Goal: Check status: Check status

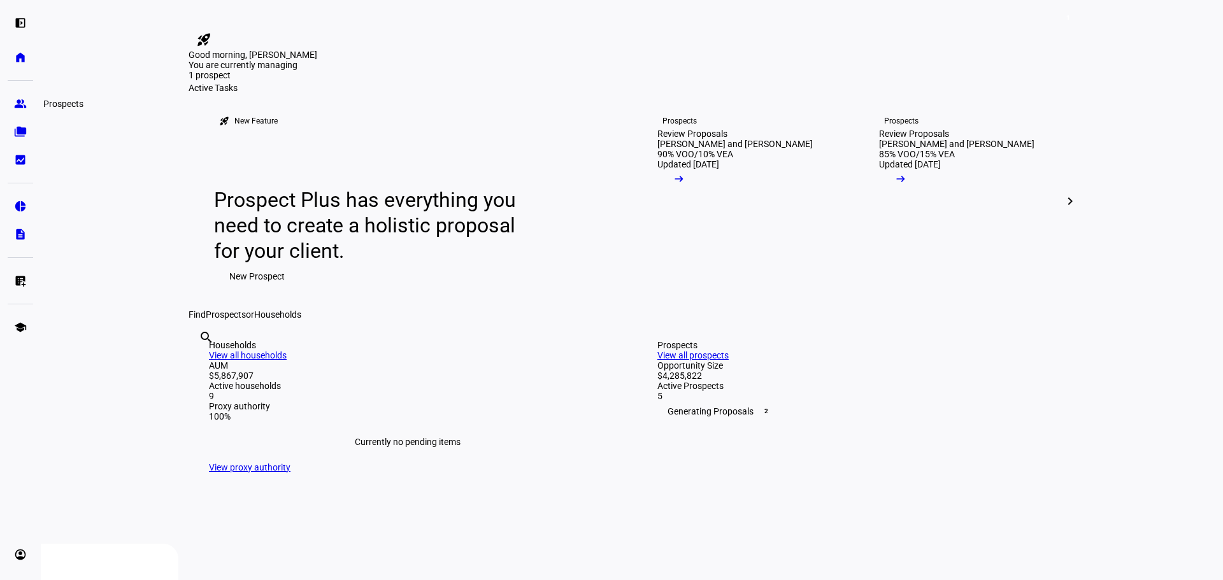
click at [18, 101] on eth-mat-symbol "group" at bounding box center [20, 103] width 13 height 13
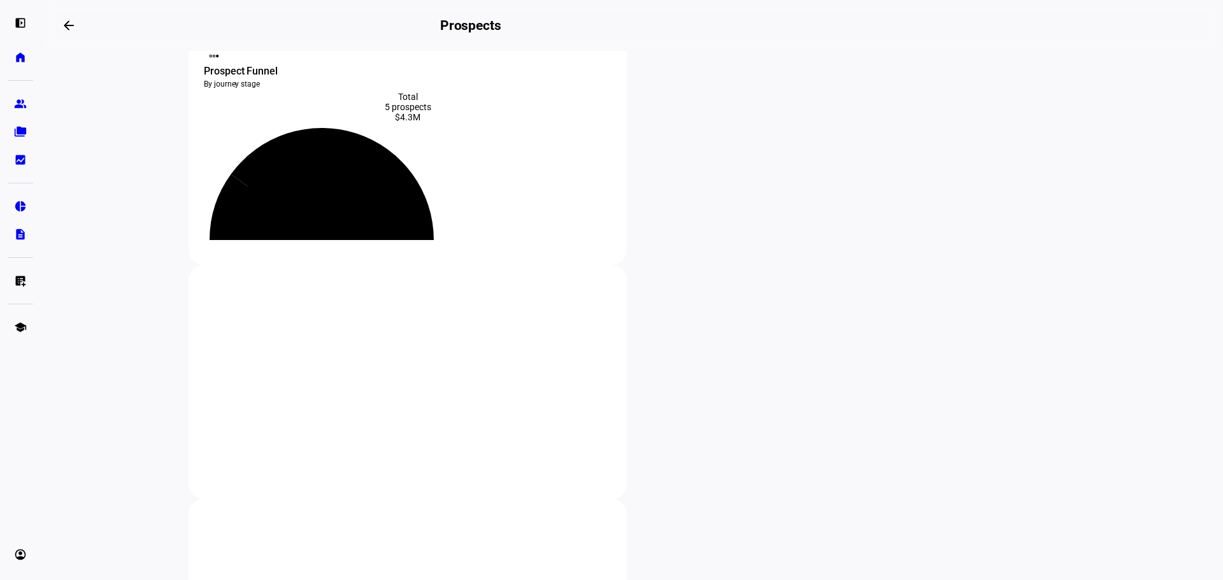
scroll to position [127, 0]
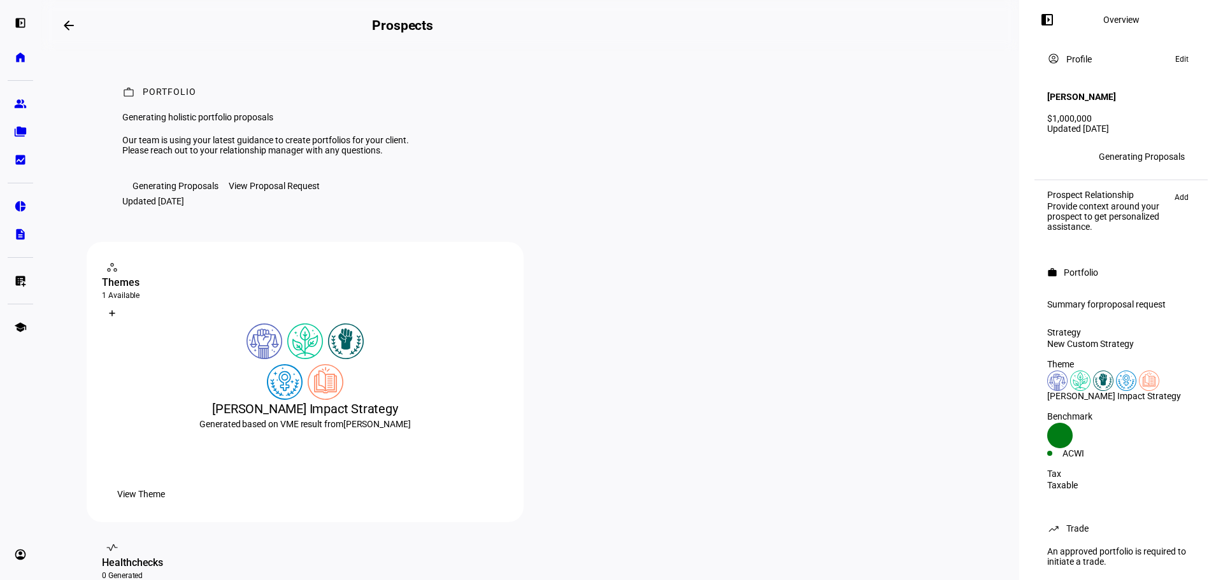
click at [269, 191] on div "View Proposal Request" at bounding box center [274, 186] width 91 height 10
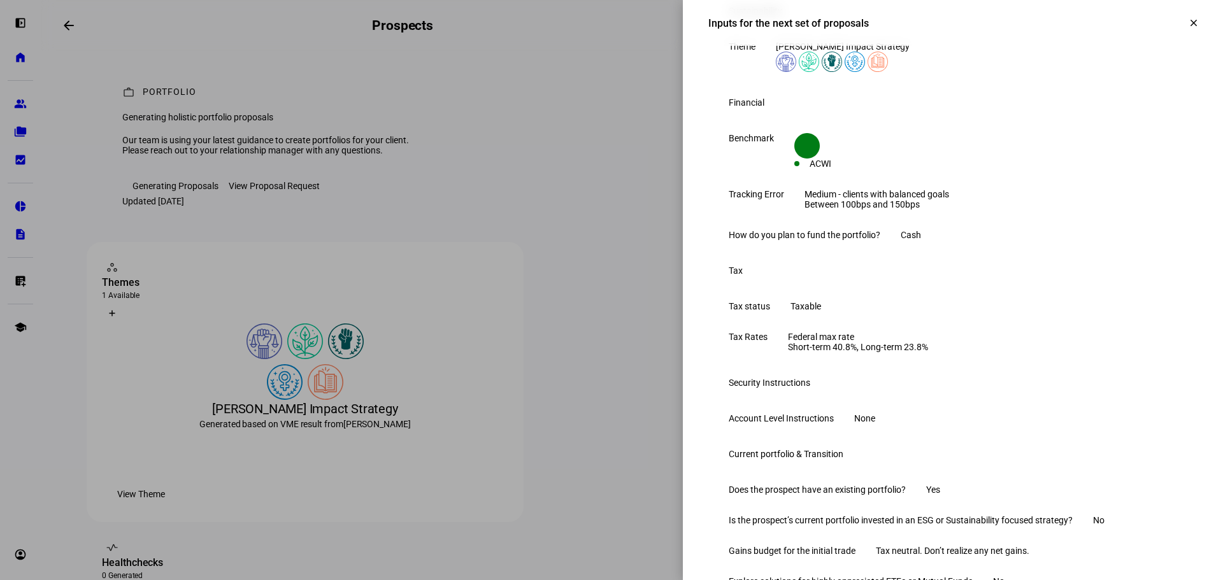
scroll to position [44, 0]
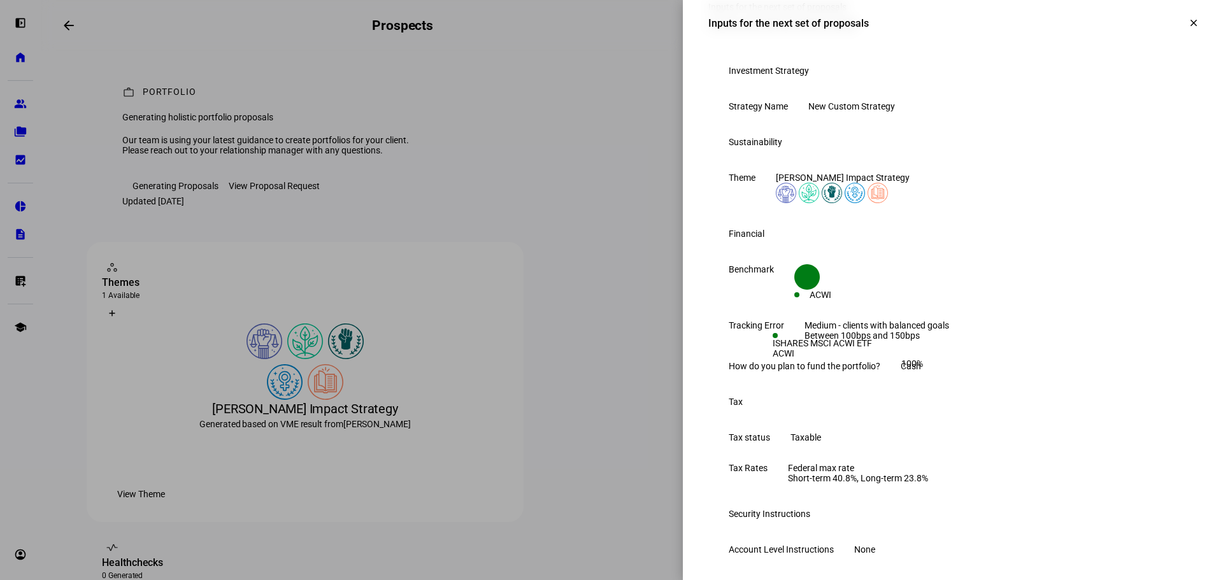
click at [1188, 18] on mat-icon "clear" at bounding box center [1193, 22] width 11 height 11
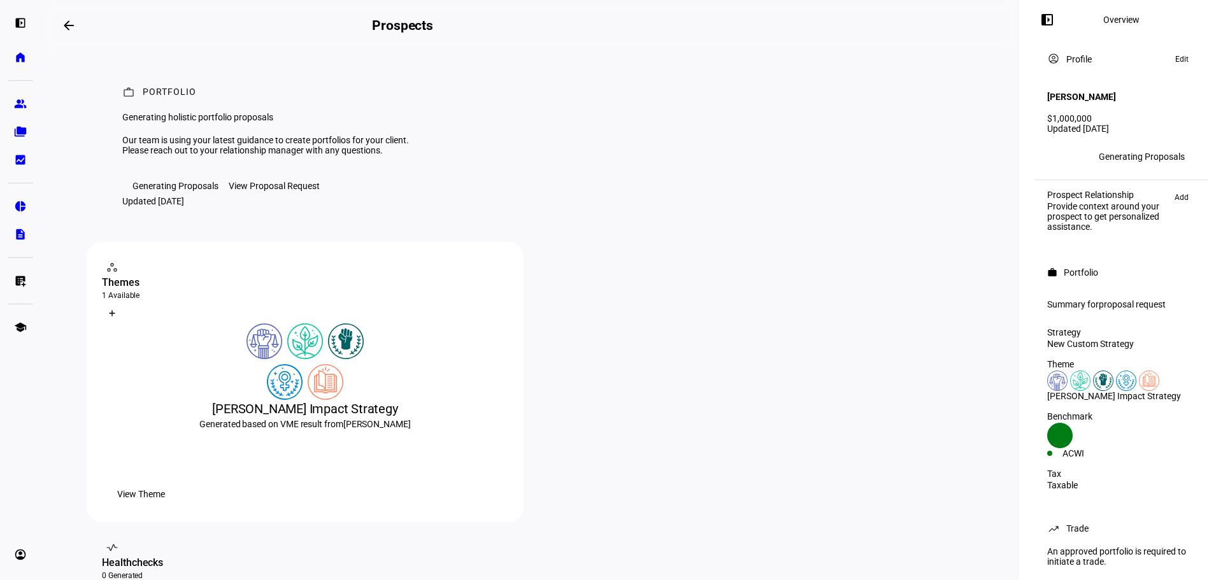
click at [163, 191] on div "Generating Proposals" at bounding box center [176, 186] width 86 height 10
click at [278, 155] on div "Our team is using your latest guidance to create portfolios for your client. Pl…" at bounding box center [278, 145] width 313 height 20
